Goal: Information Seeking & Learning: Learn about a topic

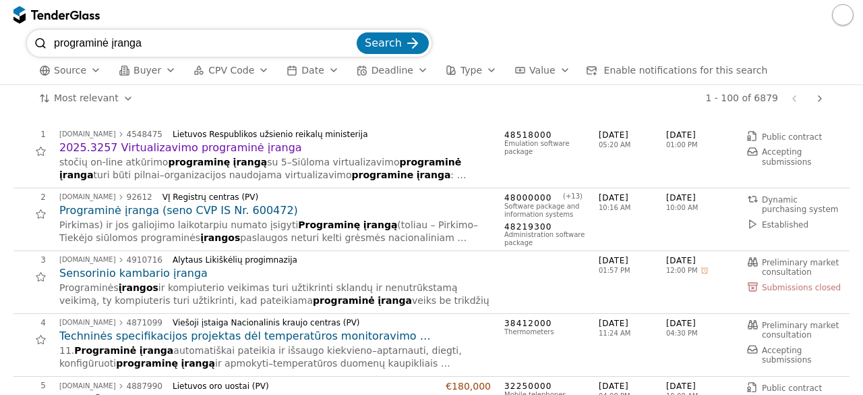
click at [173, 47] on input "programinė įranga" at bounding box center [204, 43] width 300 height 27
click at [352, 42] on input "programinė įranga" at bounding box center [204, 43] width 300 height 27
type input "statyba"
click at [398, 47] on span "Search" at bounding box center [383, 42] width 37 height 13
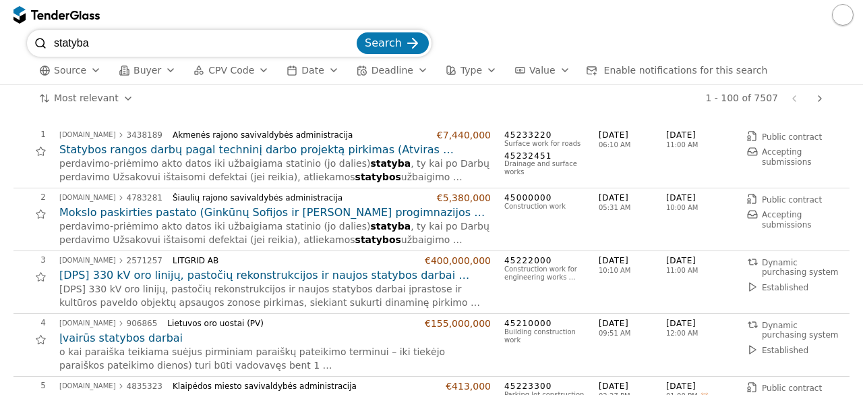
click at [209, 148] on h2 "Statybos rangos darbų pagal techninį darbo projektą pirkimas (Atviras konkursas)" at bounding box center [275, 149] width 432 height 15
click at [400, 207] on h2 "Mokslo paskirties pastato (Ginkūnų Sofijos ir [PERSON_NAME] progimnazijos (7.11…" at bounding box center [275, 212] width 432 height 15
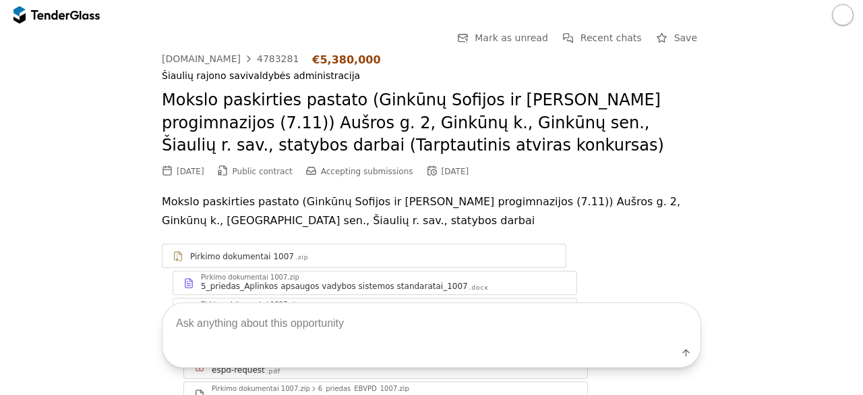
click at [331, 335] on textarea at bounding box center [432, 323] width 538 height 40
type textarea "techninės specifikacijos"
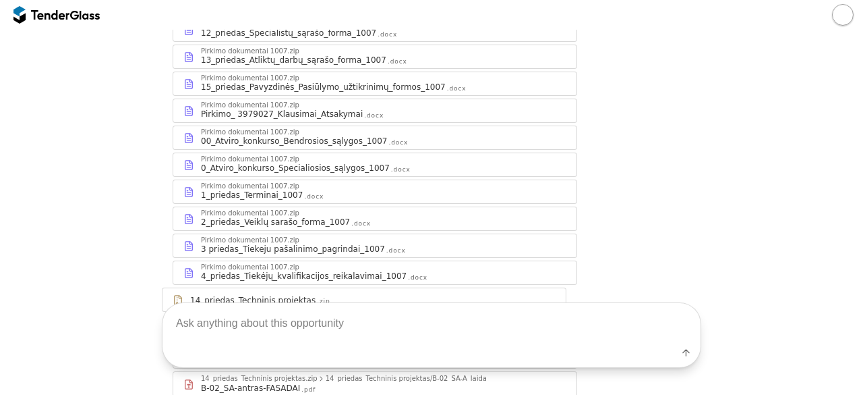
scroll to position [525, 0]
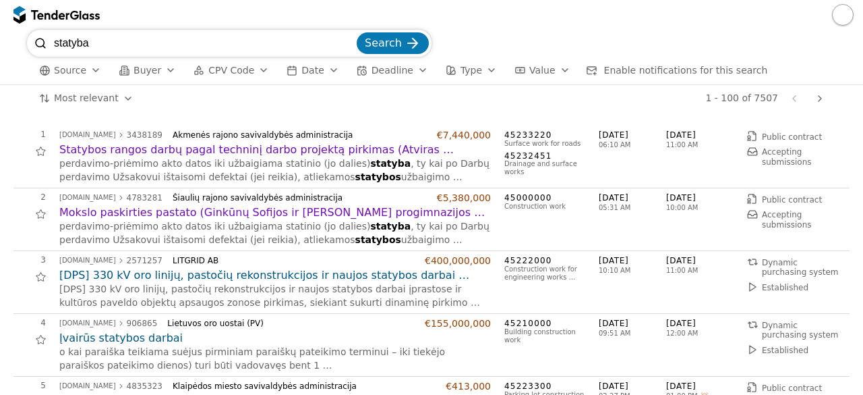
click at [325, 318] on div "Lietuvos oro uostai (PV)" at bounding box center [291, 322] width 248 height 9
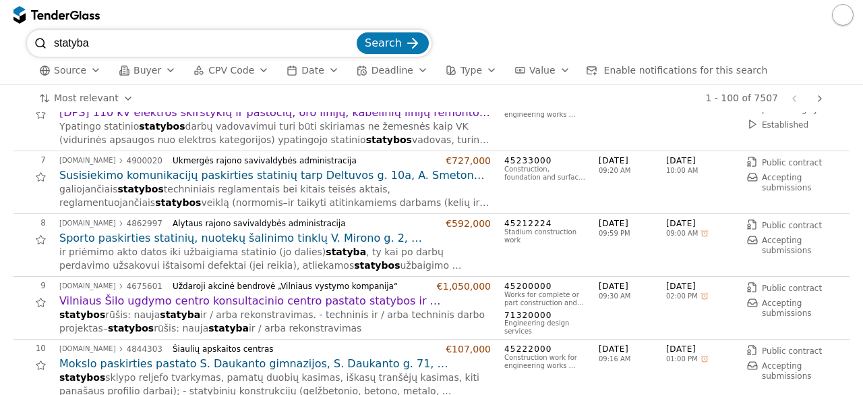
scroll to position [378, 0]
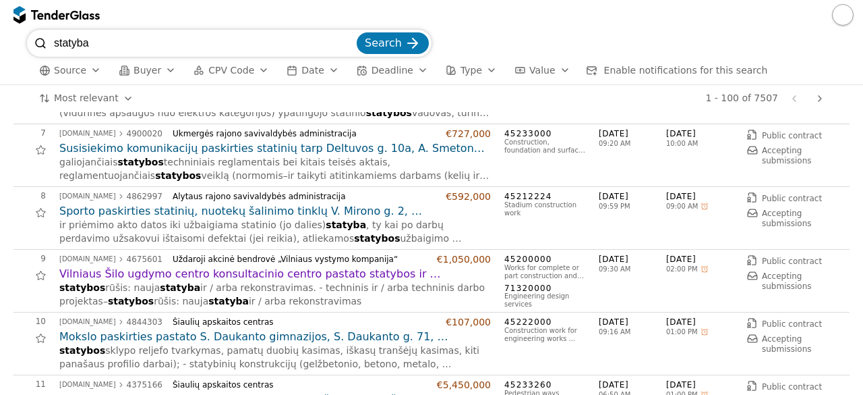
click at [317, 275] on h2 "Vilniaus Šilo ugdymo centro konsultacinio centro pastato statybos ir projektavi…" at bounding box center [275, 273] width 432 height 15
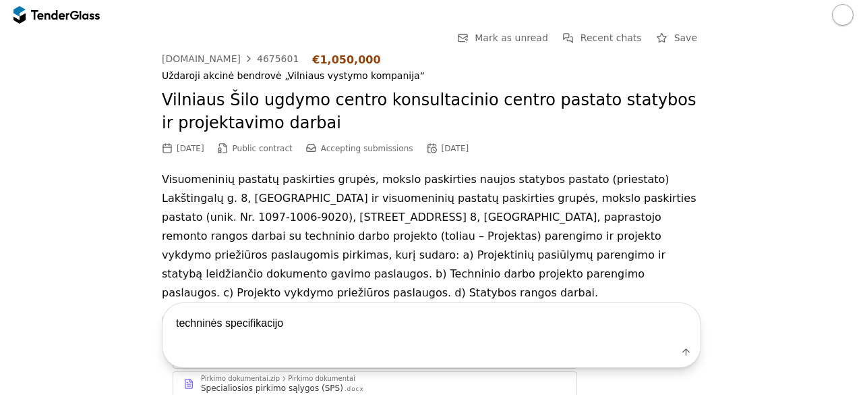
type textarea "techninės specifikacijos"
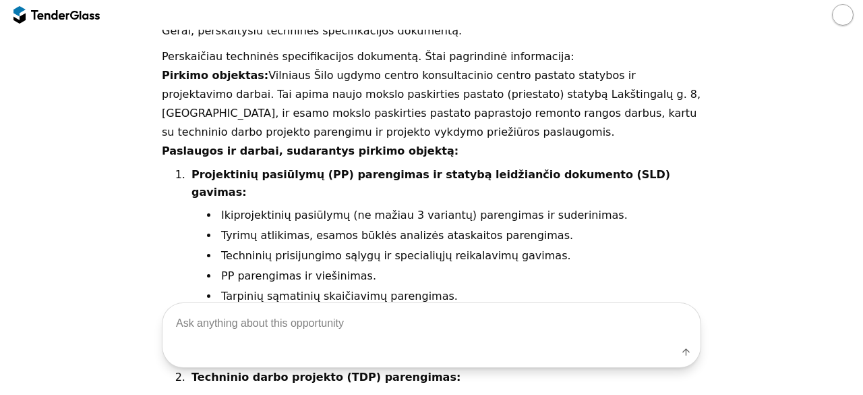
scroll to position [1339, 0]
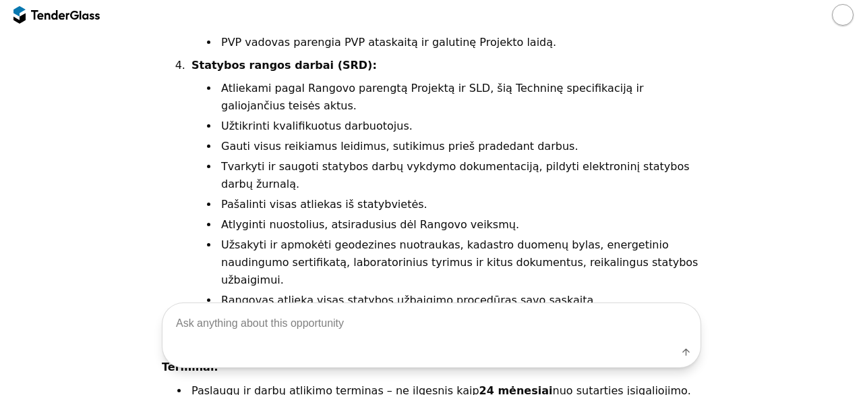
scroll to position [1991, 0]
